Goal: Transaction & Acquisition: Purchase product/service

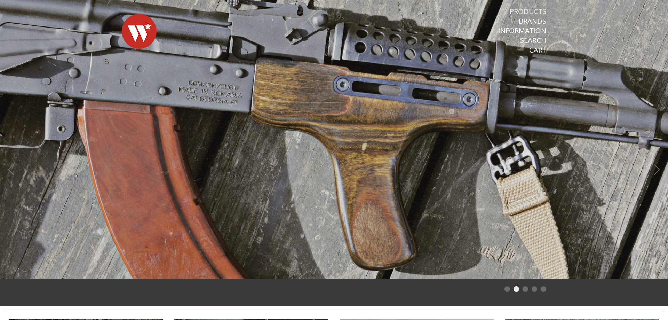
click at [532, 9] on link "Products" at bounding box center [528, 11] width 37 height 9
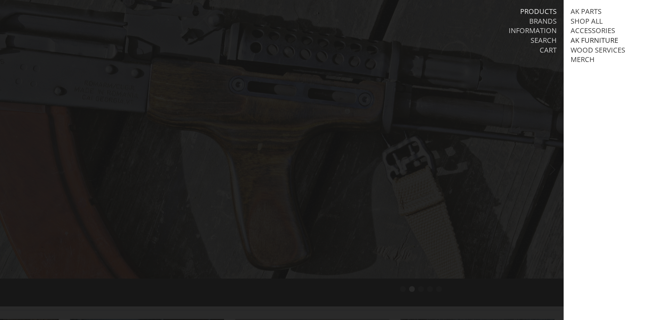
click at [608, 39] on link "AK Furniture" at bounding box center [595, 40] width 48 height 9
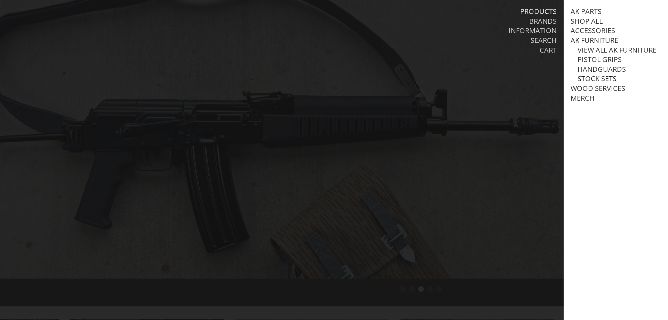
click at [602, 77] on link "Stock Sets" at bounding box center [597, 78] width 39 height 9
click at [606, 97] on link "AKM/AK74" at bounding box center [602, 98] width 34 height 9
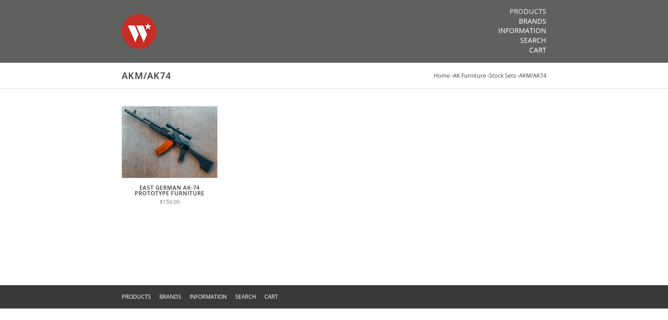
click at [535, 10] on link "Products" at bounding box center [528, 11] width 37 height 9
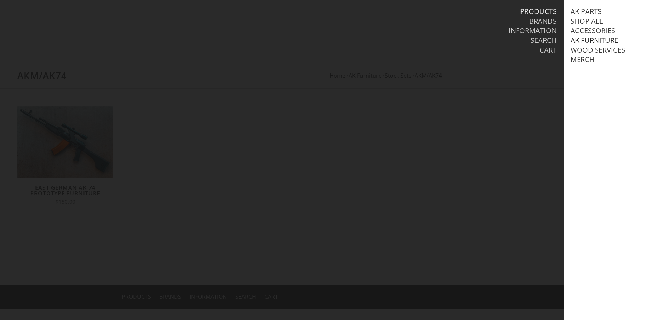
click at [603, 42] on link "AK Furniture" at bounding box center [595, 40] width 48 height 9
click at [602, 70] on link "Handguards" at bounding box center [602, 69] width 48 height 9
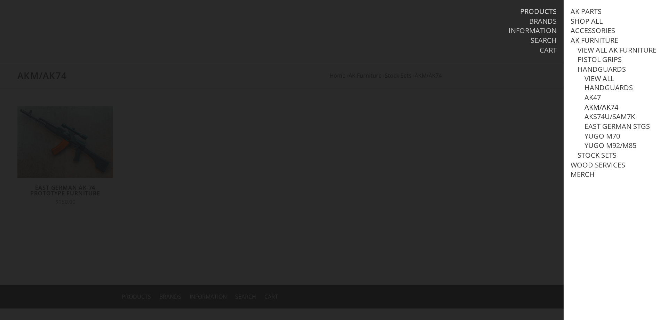
click at [607, 107] on link "AKM/AK74" at bounding box center [602, 107] width 34 height 9
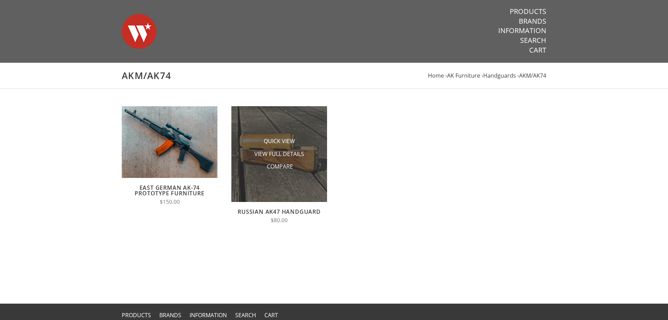
click at [249, 130] on img at bounding box center [279, 154] width 96 height 96
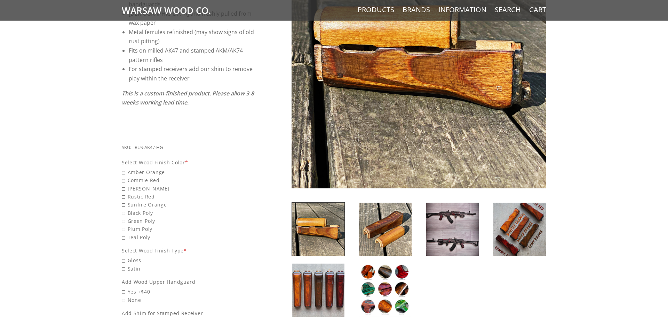
scroll to position [249, 0]
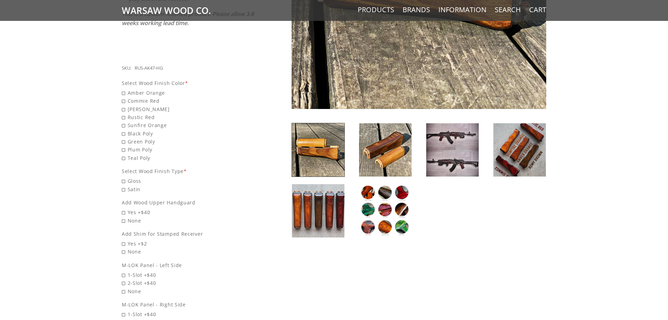
click at [391, 197] on img at bounding box center [385, 210] width 53 height 53
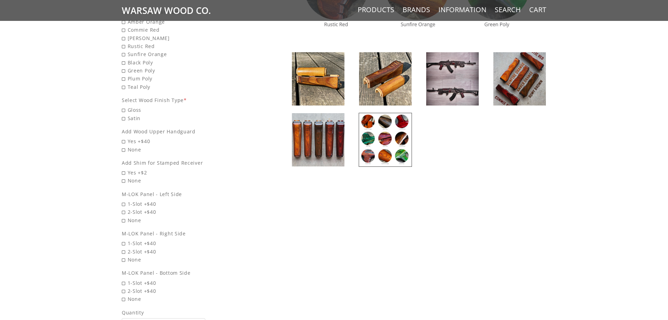
scroll to position [178, 0]
